Goal: Transaction & Acquisition: Purchase product/service

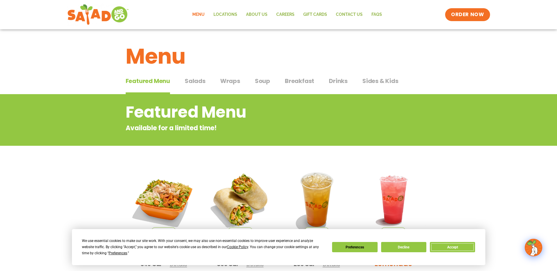
click at [450, 246] on button "Accept" at bounding box center [452, 247] width 45 height 10
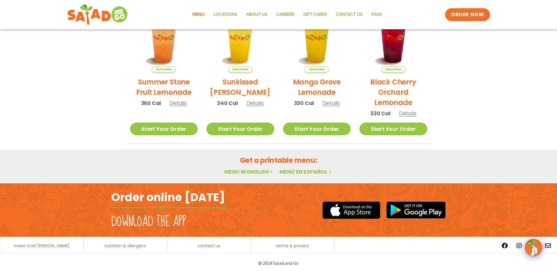
scroll to position [311, 0]
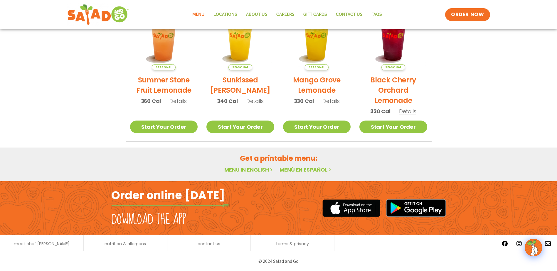
click at [243, 169] on link "Menu in English" at bounding box center [248, 169] width 49 height 7
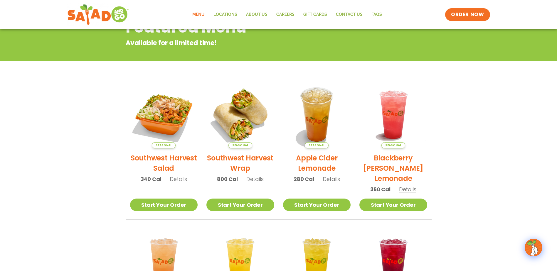
scroll to position [47, 0]
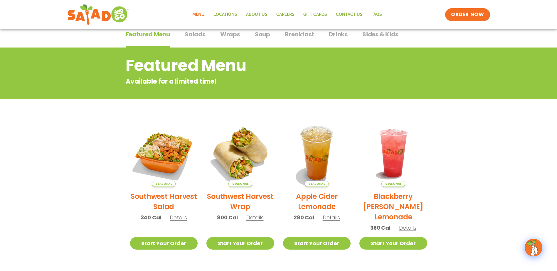
click at [193, 12] on link "Menu" at bounding box center [198, 15] width 21 height 14
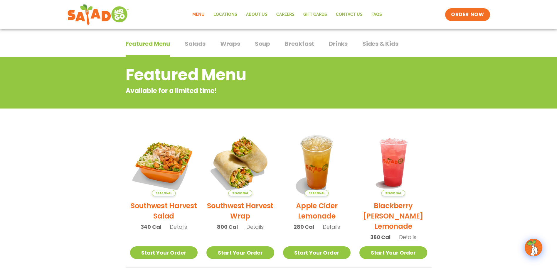
scroll to position [17, 0]
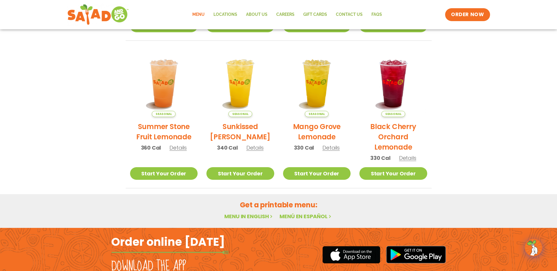
scroll to position [311, 0]
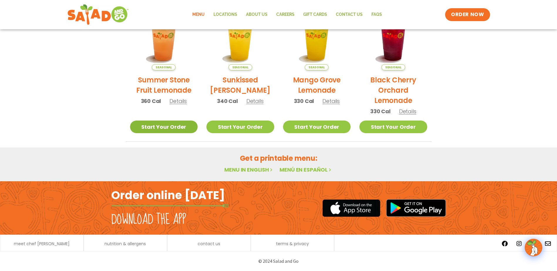
click at [184, 124] on link "Start Your Order" at bounding box center [164, 127] width 68 height 13
